Goal: Task Accomplishment & Management: Use online tool/utility

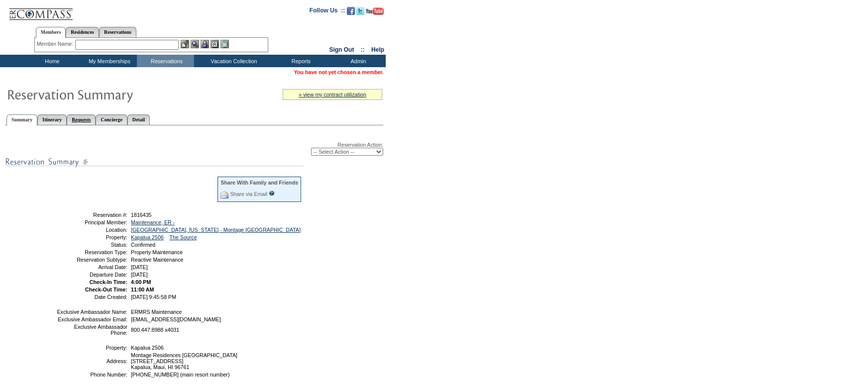
click at [88, 118] on link "Requests" at bounding box center [81, 119] width 29 height 10
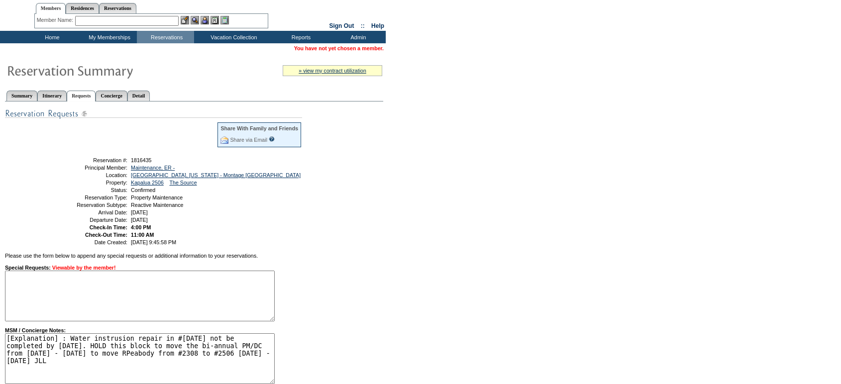
scroll to position [24, 0]
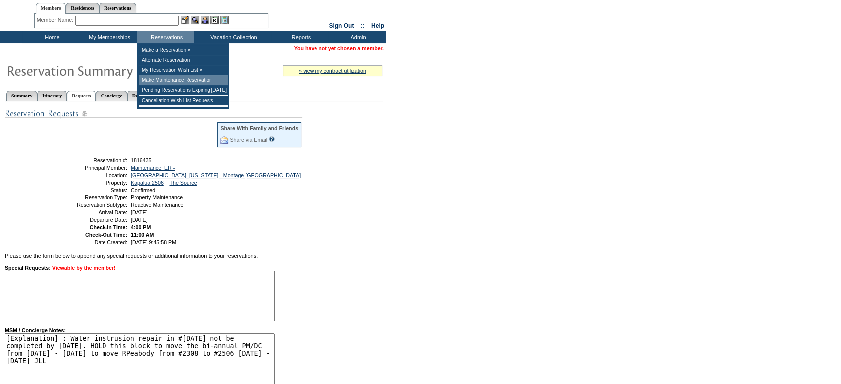
click at [156, 78] on td "Make Maintenance Reservation" at bounding box center [183, 80] width 89 height 10
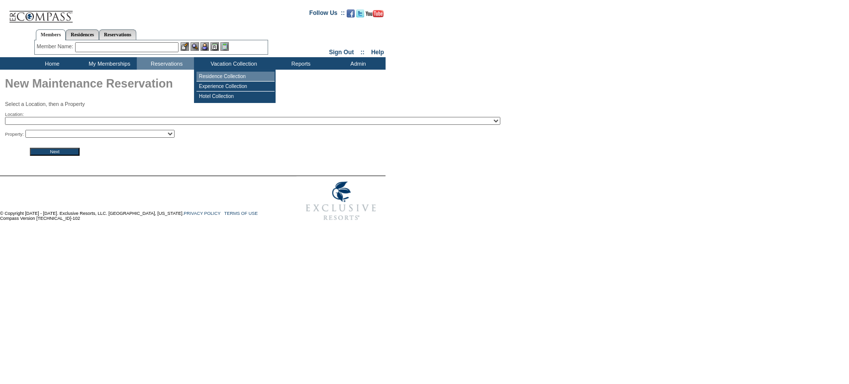
click at [238, 76] on td "Residence Collection" at bounding box center [236, 77] width 78 height 10
